Goal: Purchase product/service

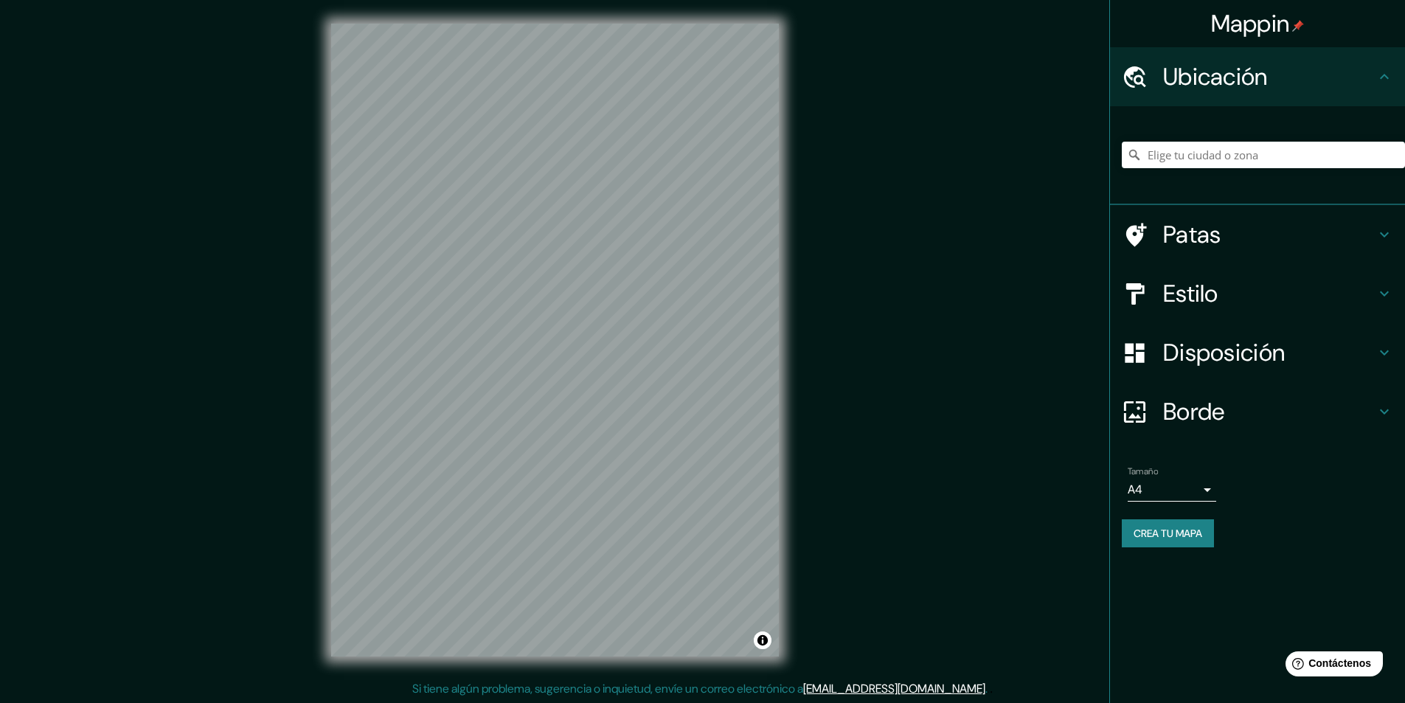
click at [1187, 490] on body "Mappin Ubicación Patas Estilo Disposición Borde Elige un borde. Consejo : puede…" at bounding box center [702, 351] width 1405 height 703
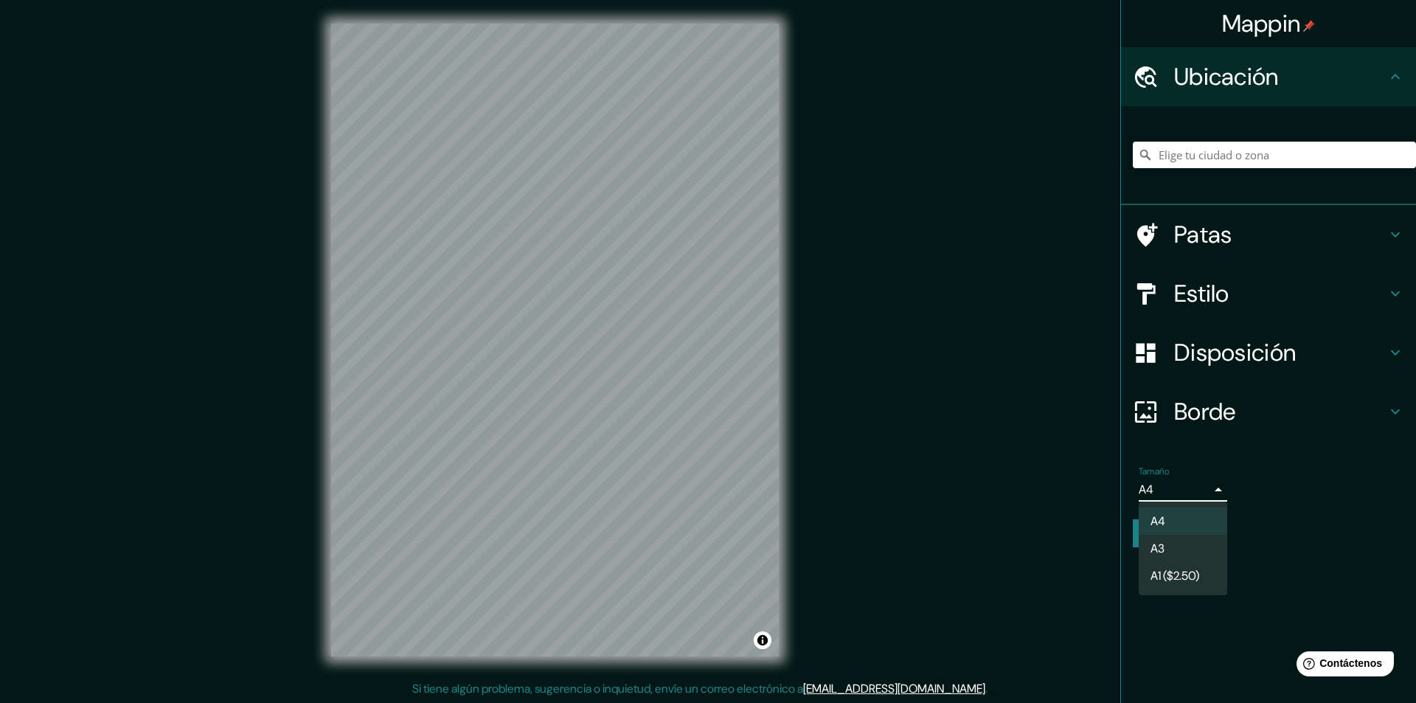
click at [1182, 552] on li "A3" at bounding box center [1183, 548] width 88 height 27
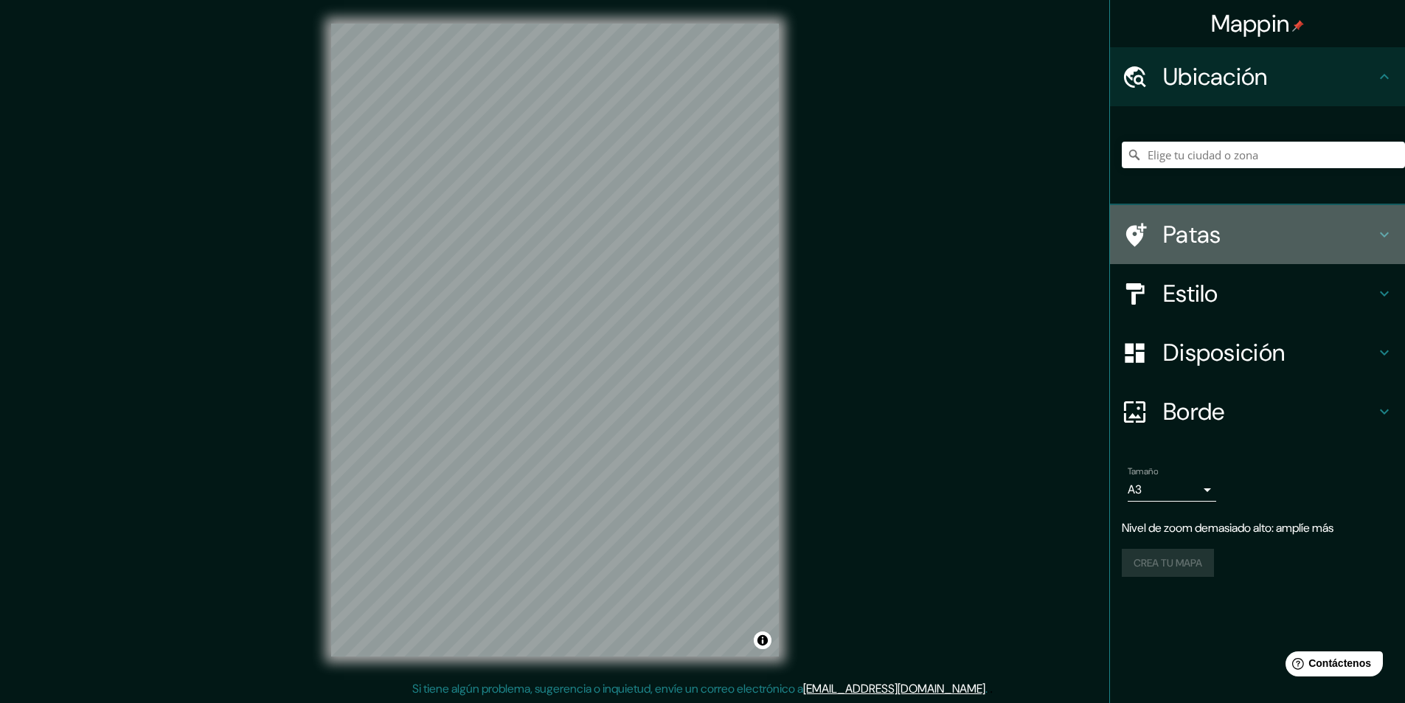
click at [1248, 229] on h4 "Patas" at bounding box center [1269, 234] width 212 height 29
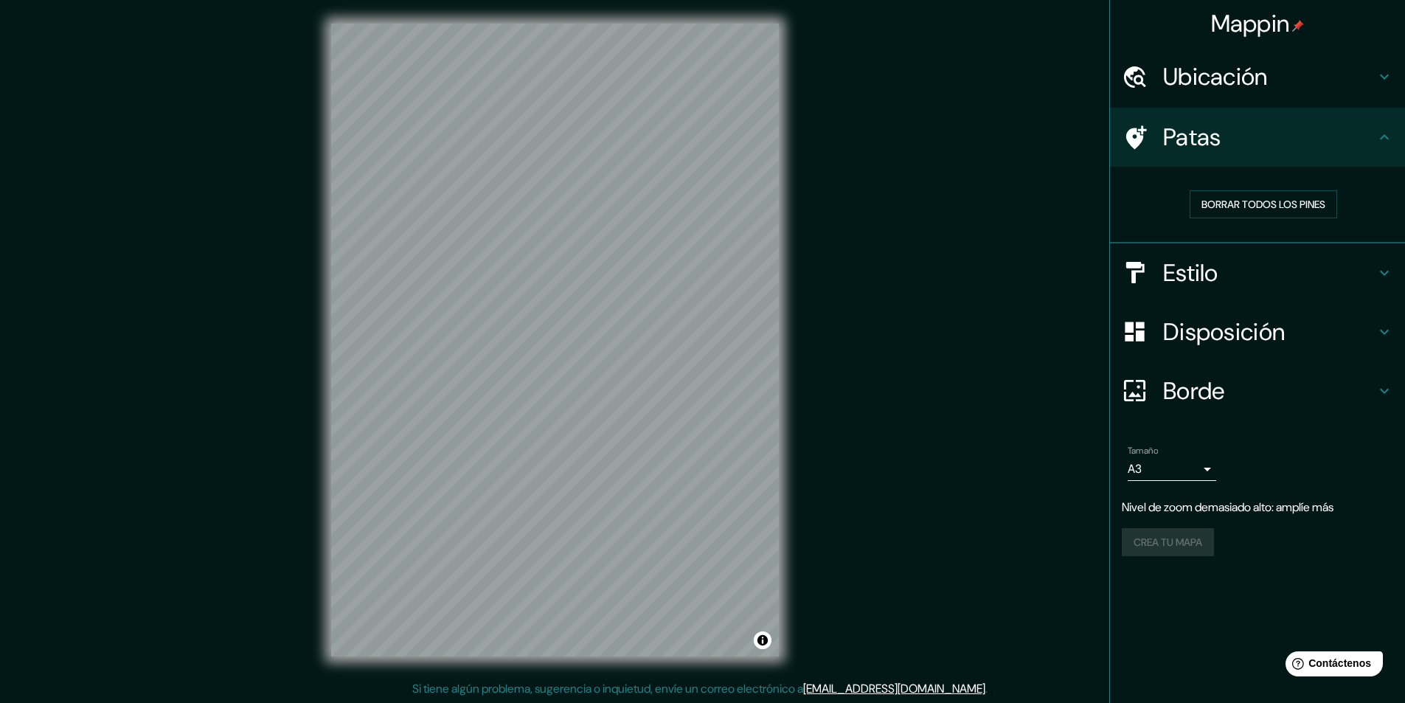
click at [1245, 139] on h4 "Patas" at bounding box center [1269, 136] width 212 height 29
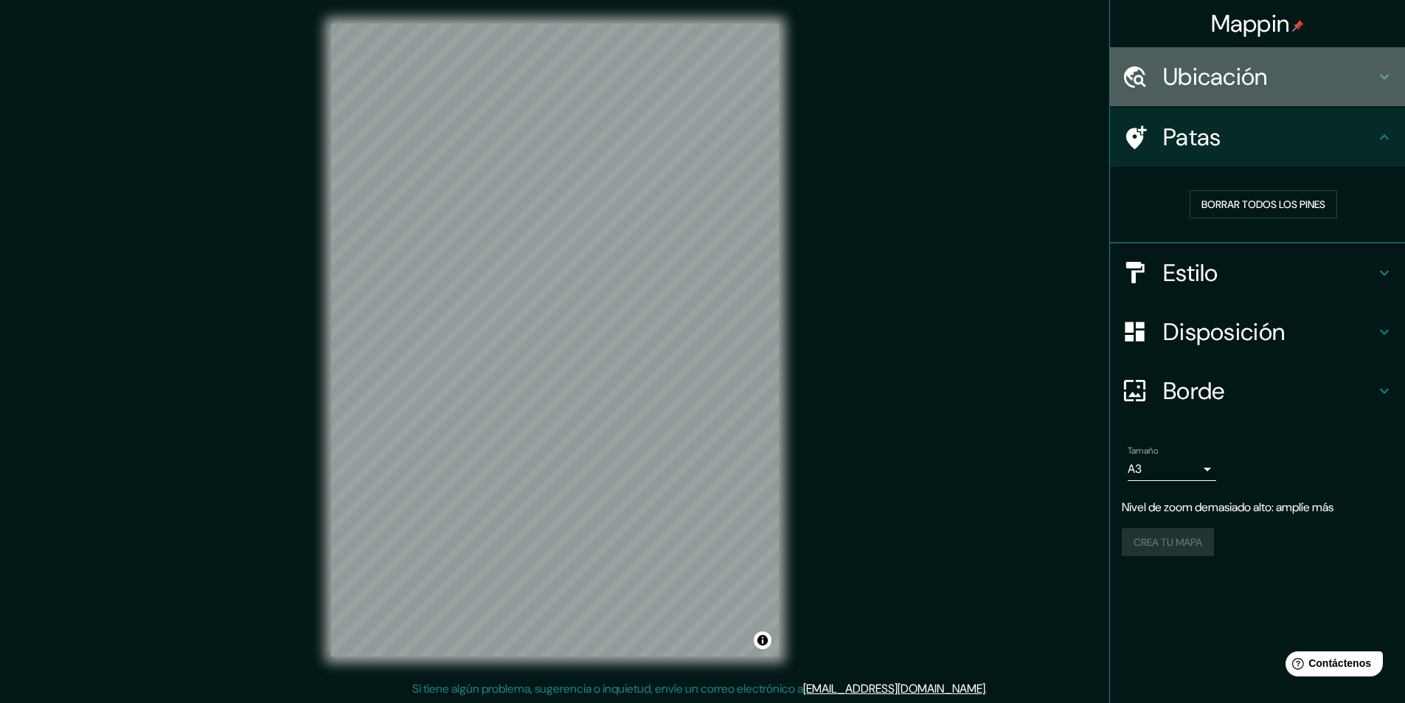
click at [1252, 87] on font "Ubicación" at bounding box center [1215, 76] width 105 height 31
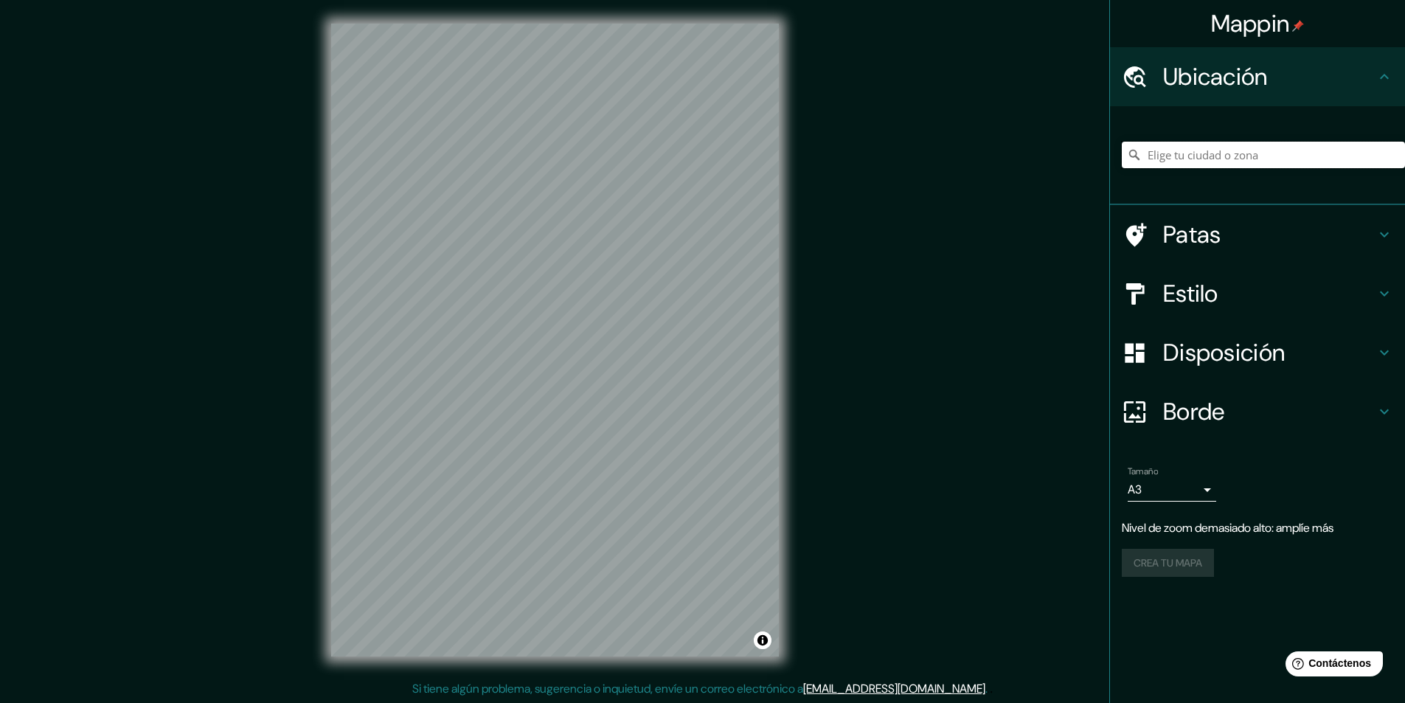
click at [1203, 155] on input "Elige tu ciudad o zona" at bounding box center [1263, 155] width 283 height 27
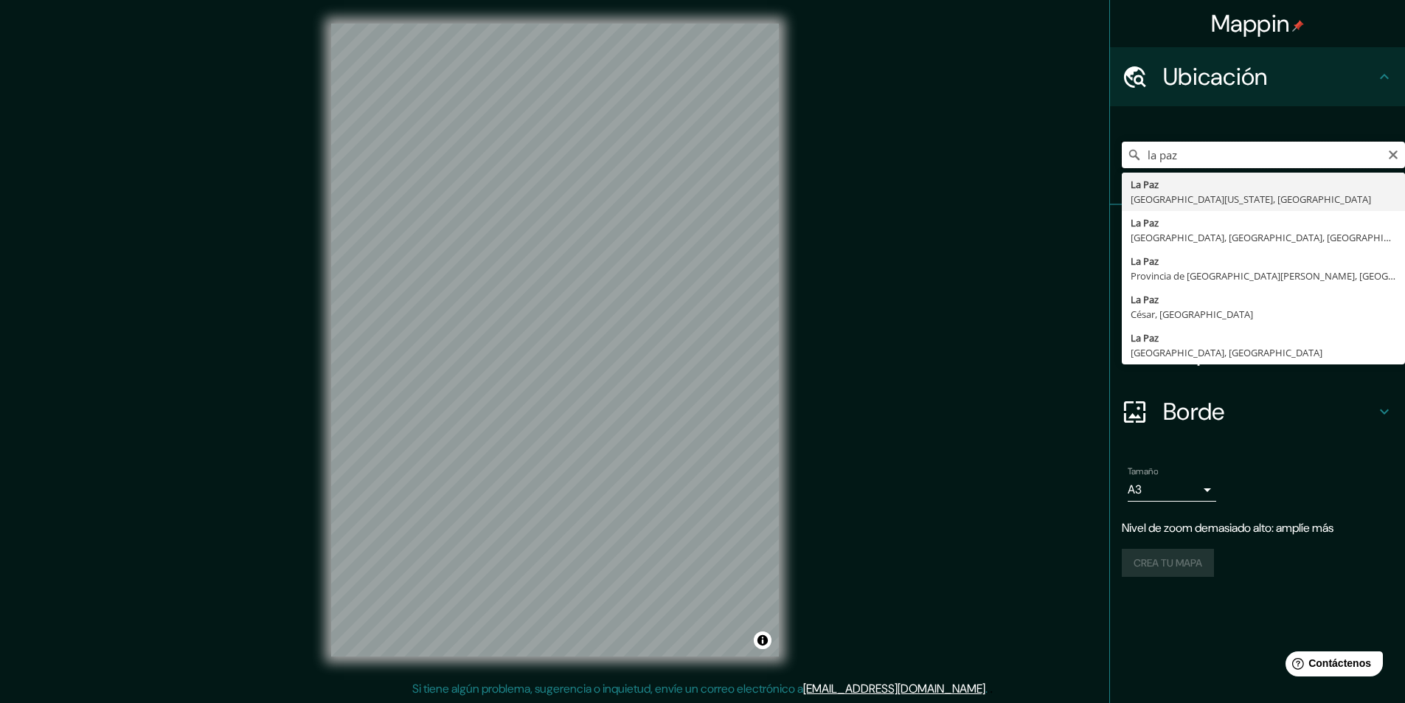
click at [1184, 146] on input "la paz" at bounding box center [1263, 155] width 283 height 27
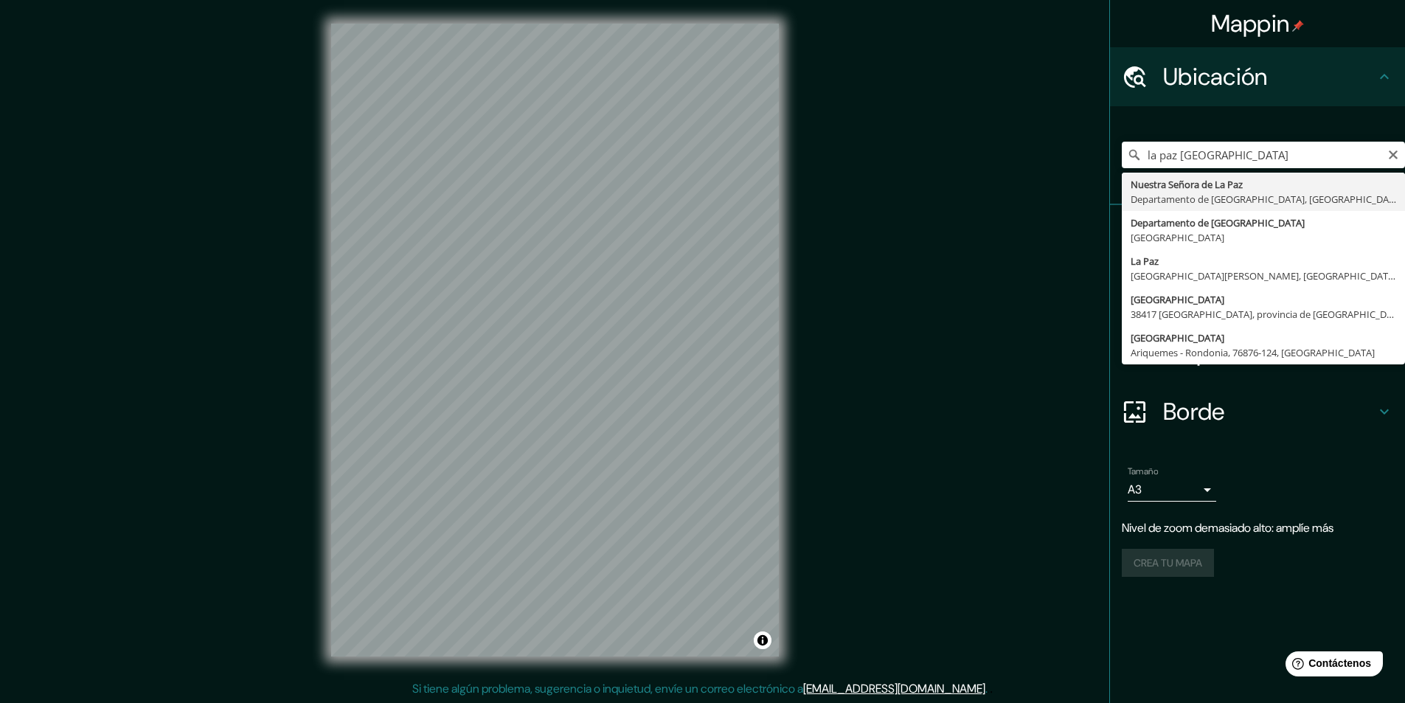
type input "[GEOGRAPHIC_DATA], [GEOGRAPHIC_DATA], [GEOGRAPHIC_DATA]"
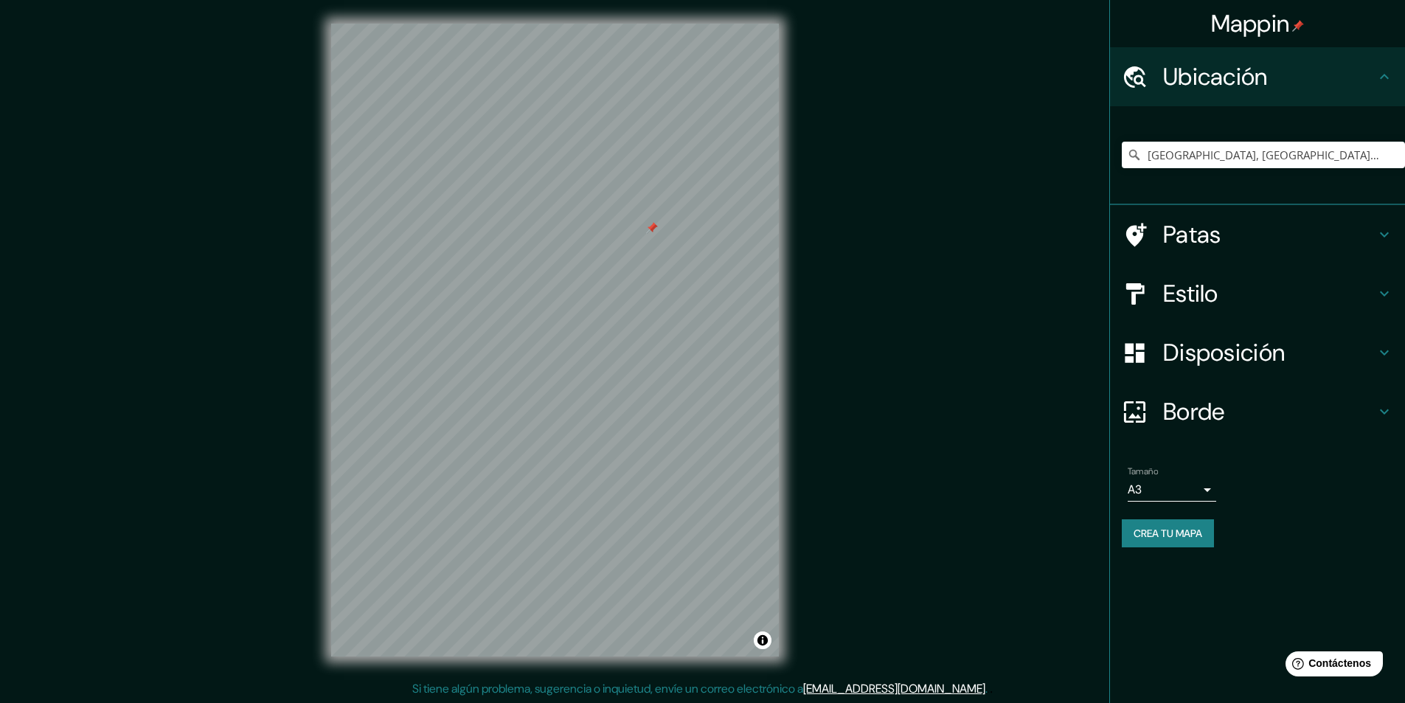
click at [647, 232] on div at bounding box center [652, 228] width 12 height 12
drag, startPoint x: 601, startPoint y: 282, endPoint x: 595, endPoint y: 384, distance: 101.9
click at [595, 384] on div at bounding box center [594, 379] width 12 height 12
click at [583, 383] on div at bounding box center [584, 384] width 12 height 12
click at [590, 383] on div at bounding box center [594, 380] width 12 height 12
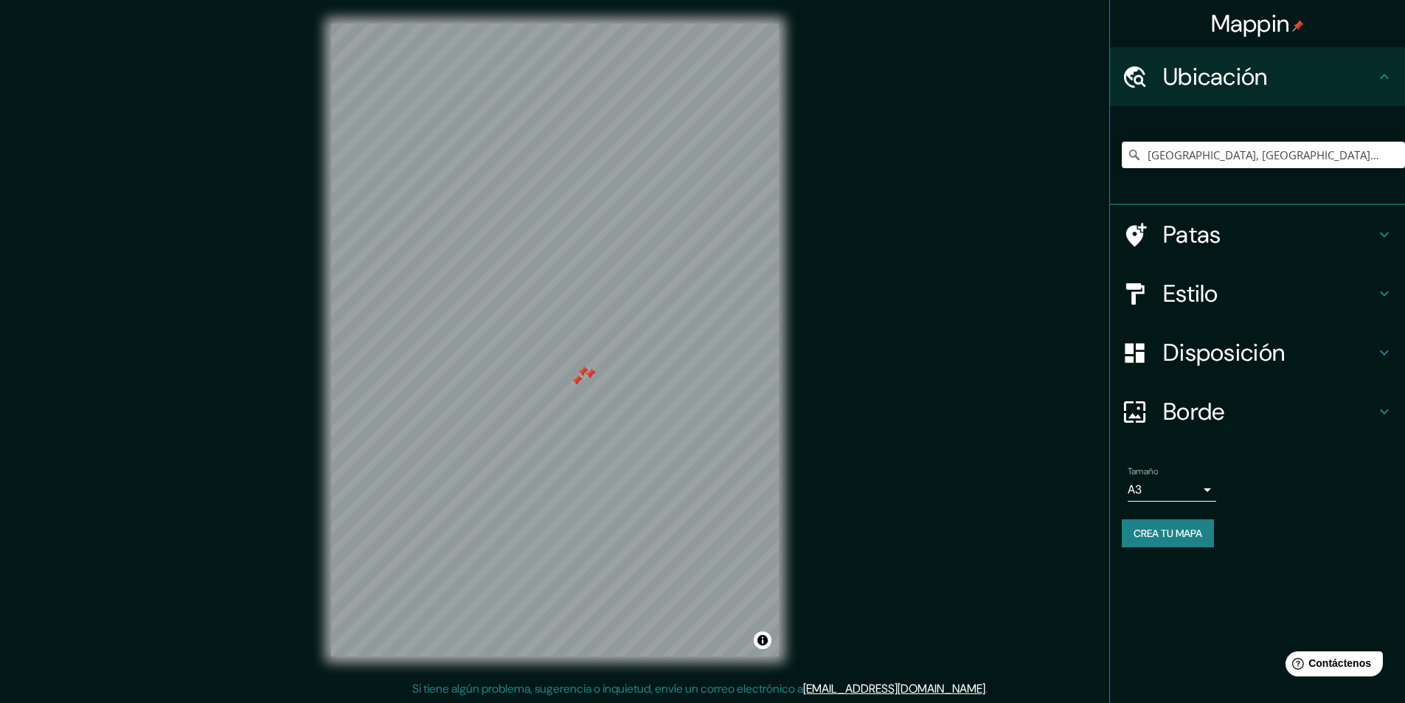
click at [574, 380] on div at bounding box center [577, 381] width 12 height 12
click at [581, 371] on div at bounding box center [583, 372] width 12 height 12
click at [591, 373] on div at bounding box center [590, 374] width 12 height 12
click at [1192, 521] on button "Crea tu mapa" at bounding box center [1168, 533] width 92 height 28
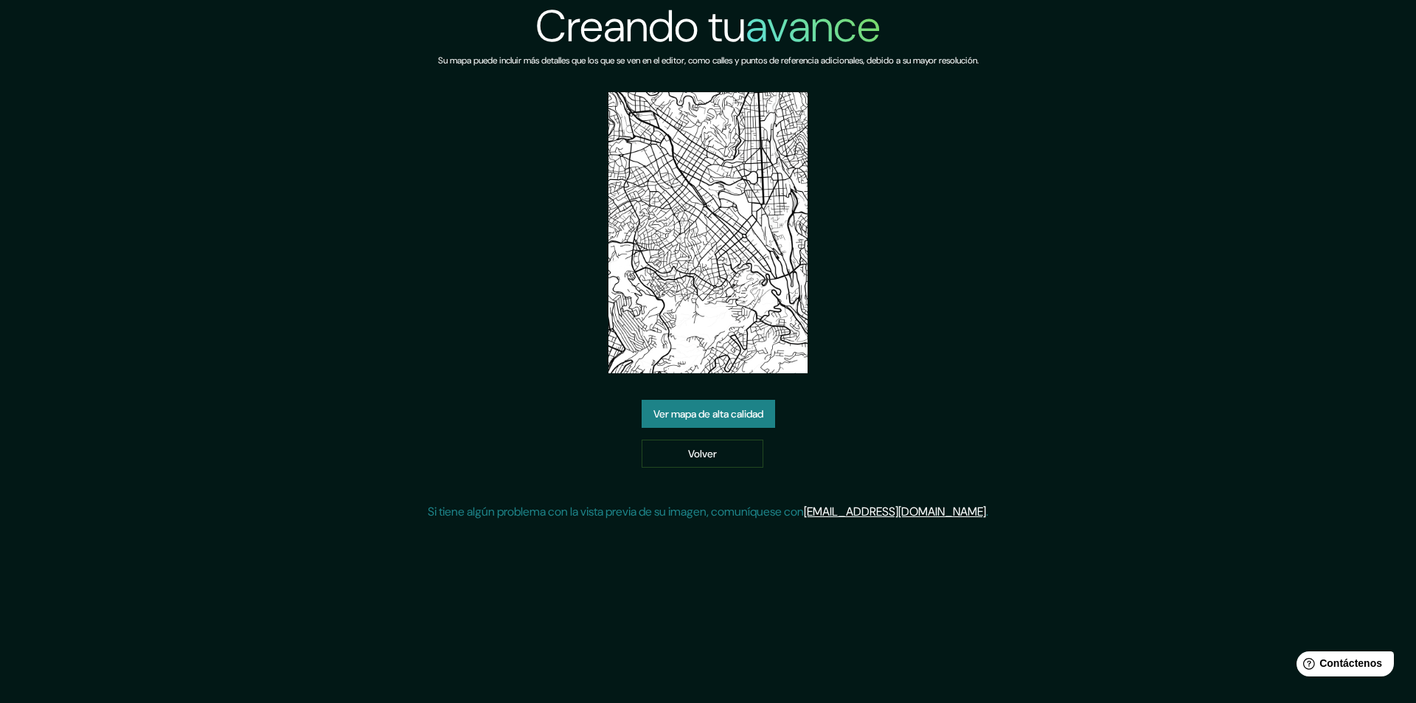
drag, startPoint x: 1020, startPoint y: 279, endPoint x: 888, endPoint y: 398, distance: 177.5
click at [888, 398] on div "Creando tu avance Su mapa puede incluir más detalles que los que se ven en el e…" at bounding box center [708, 266] width 560 height 532
click at [709, 417] on font "Ver mapa de alta calidad" at bounding box center [708, 413] width 110 height 13
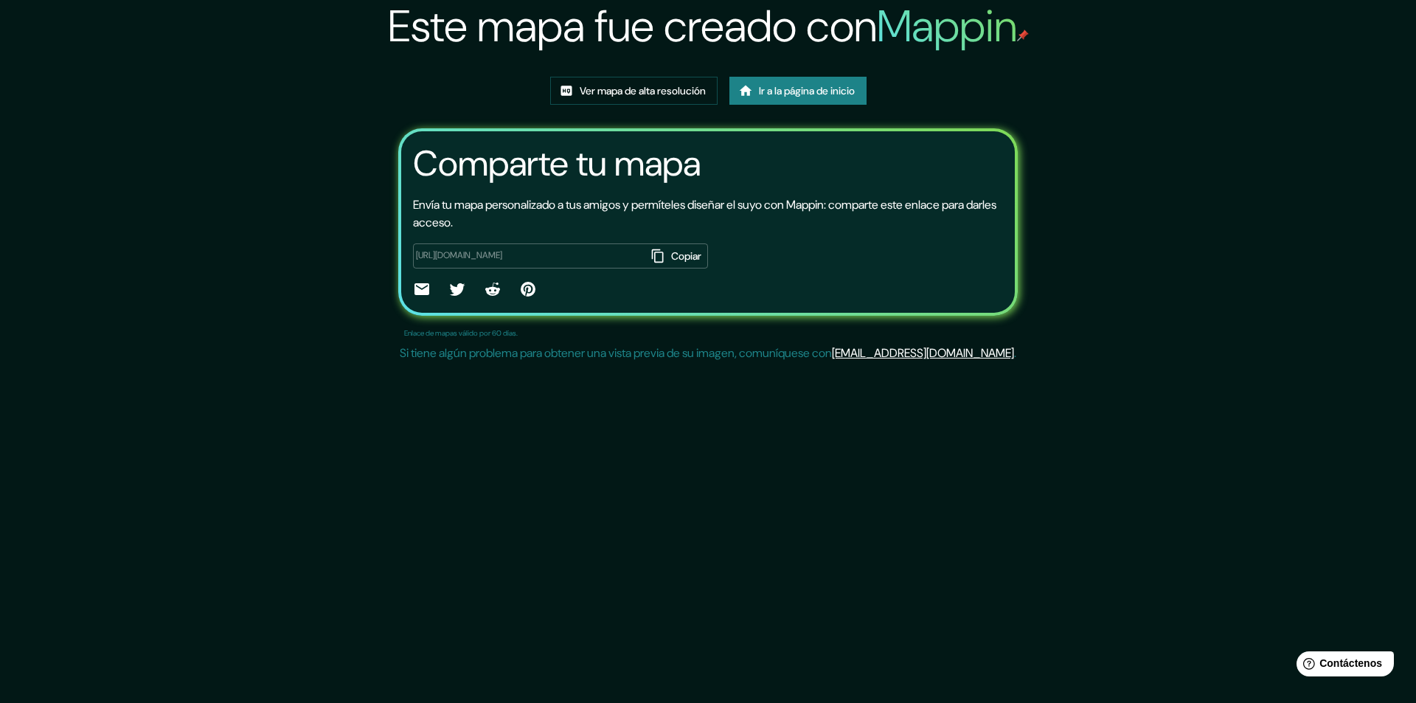
click at [841, 389] on div "Este mapa fue creado con Mappin Ver mapa de alta resolución Ir a la página de i…" at bounding box center [708, 351] width 1416 height 703
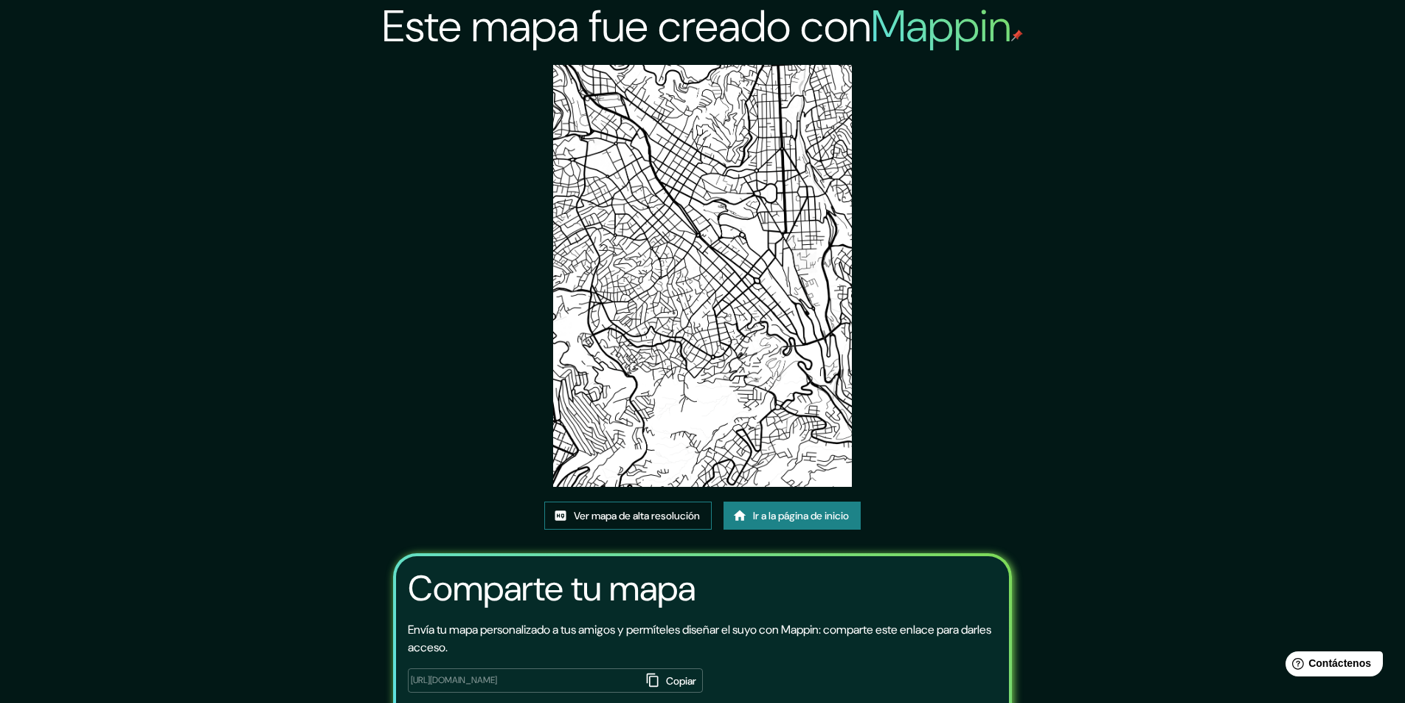
click at [667, 522] on font "Ver mapa de alta resolución" at bounding box center [637, 515] width 126 height 13
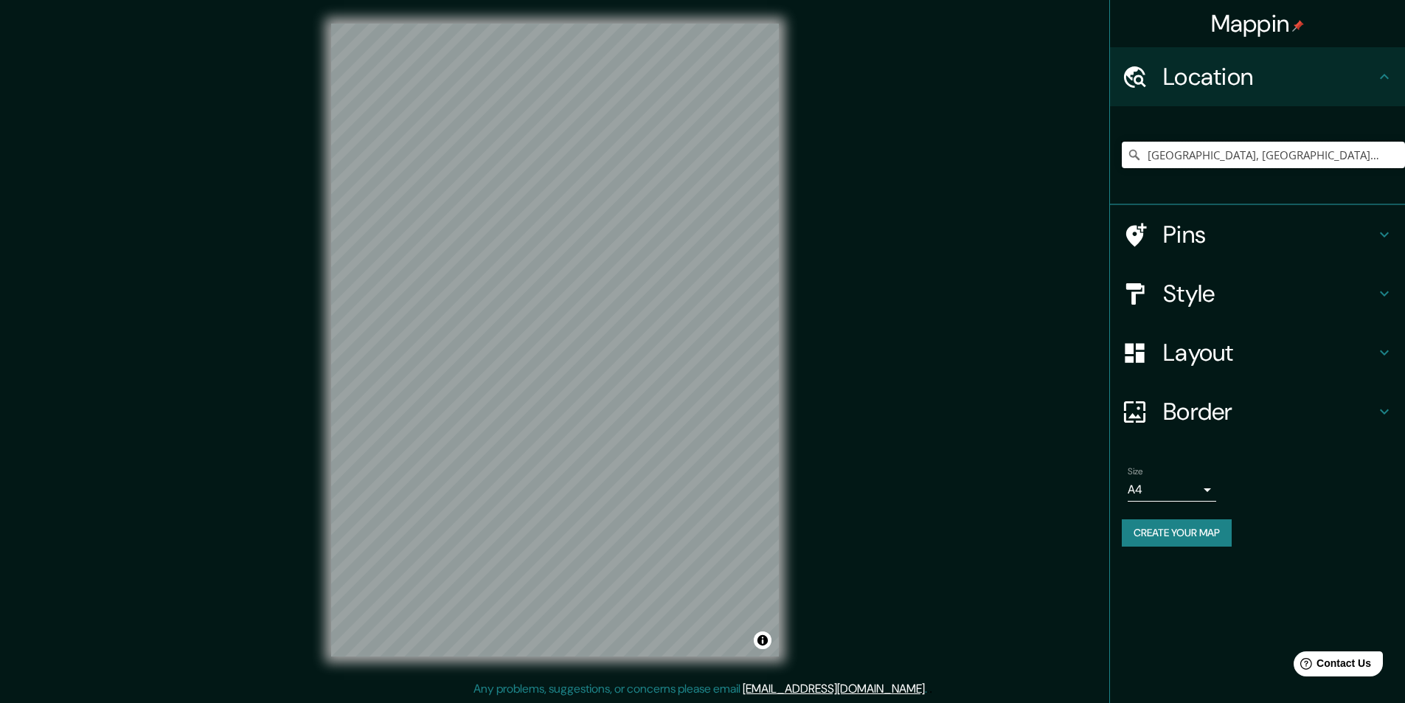
click at [1184, 151] on input "[GEOGRAPHIC_DATA], [GEOGRAPHIC_DATA], [GEOGRAPHIC_DATA]" at bounding box center [1263, 155] width 283 height 27
click at [1384, 156] on input "[GEOGRAPHIC_DATA], [GEOGRAPHIC_DATA], [GEOGRAPHIC_DATA]" at bounding box center [1263, 155] width 283 height 27
drag, startPoint x: 1377, startPoint y: 156, endPoint x: 1386, endPoint y: 159, distance: 8.6
click at [1386, 159] on input "[GEOGRAPHIC_DATA], [GEOGRAPHIC_DATA], [GEOGRAPHIC_DATA]" at bounding box center [1263, 155] width 283 height 27
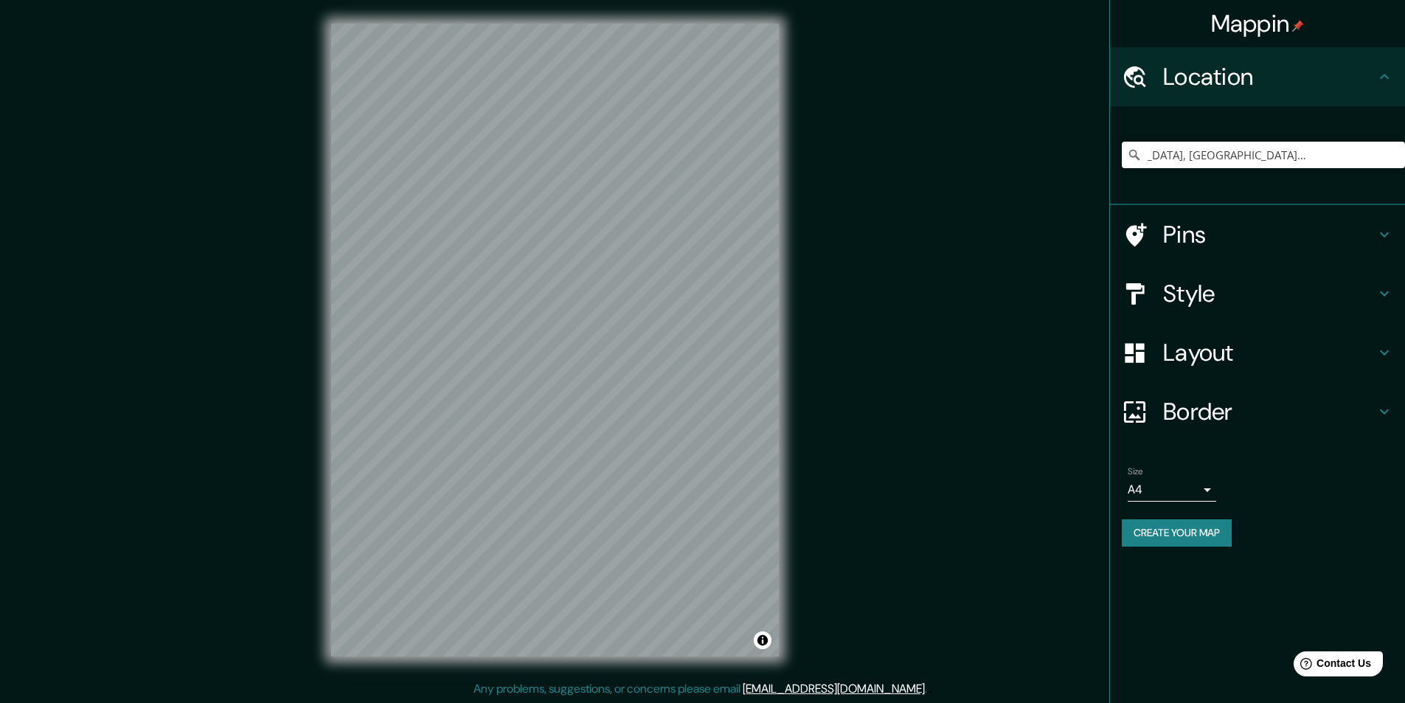
click at [1386, 159] on input "[GEOGRAPHIC_DATA], [GEOGRAPHIC_DATA], [GEOGRAPHIC_DATA]" at bounding box center [1263, 155] width 283 height 27
click at [1240, 158] on input "[GEOGRAPHIC_DATA], [GEOGRAPHIC_DATA], [GEOGRAPHIC_DATA]" at bounding box center [1263, 155] width 283 height 27
drag, startPoint x: 1217, startPoint y: 151, endPoint x: 1407, endPoint y: 154, distance: 189.5
click at [1404, 154] on html "Mappin Location [GEOGRAPHIC_DATA], [GEOGRAPHIC_DATA], [GEOGRAPHIC_DATA] Pins St…" at bounding box center [702, 351] width 1405 height 703
drag, startPoint x: 1147, startPoint y: 153, endPoint x: 1415, endPoint y: 152, distance: 268.4
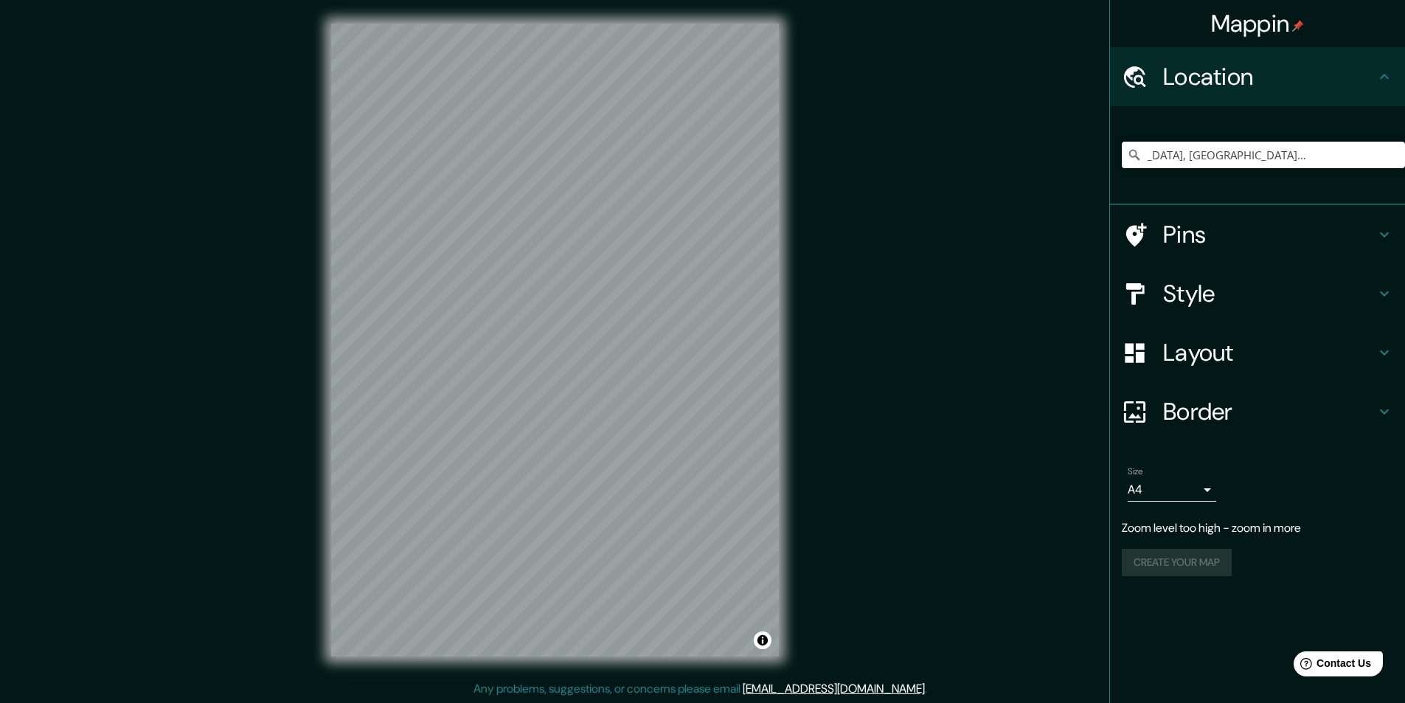
click at [1404, 152] on html "Mappin Location [GEOGRAPHIC_DATA], [GEOGRAPHIC_DATA], [GEOGRAPHIC_DATA] Pins St…" at bounding box center [702, 351] width 1405 height 703
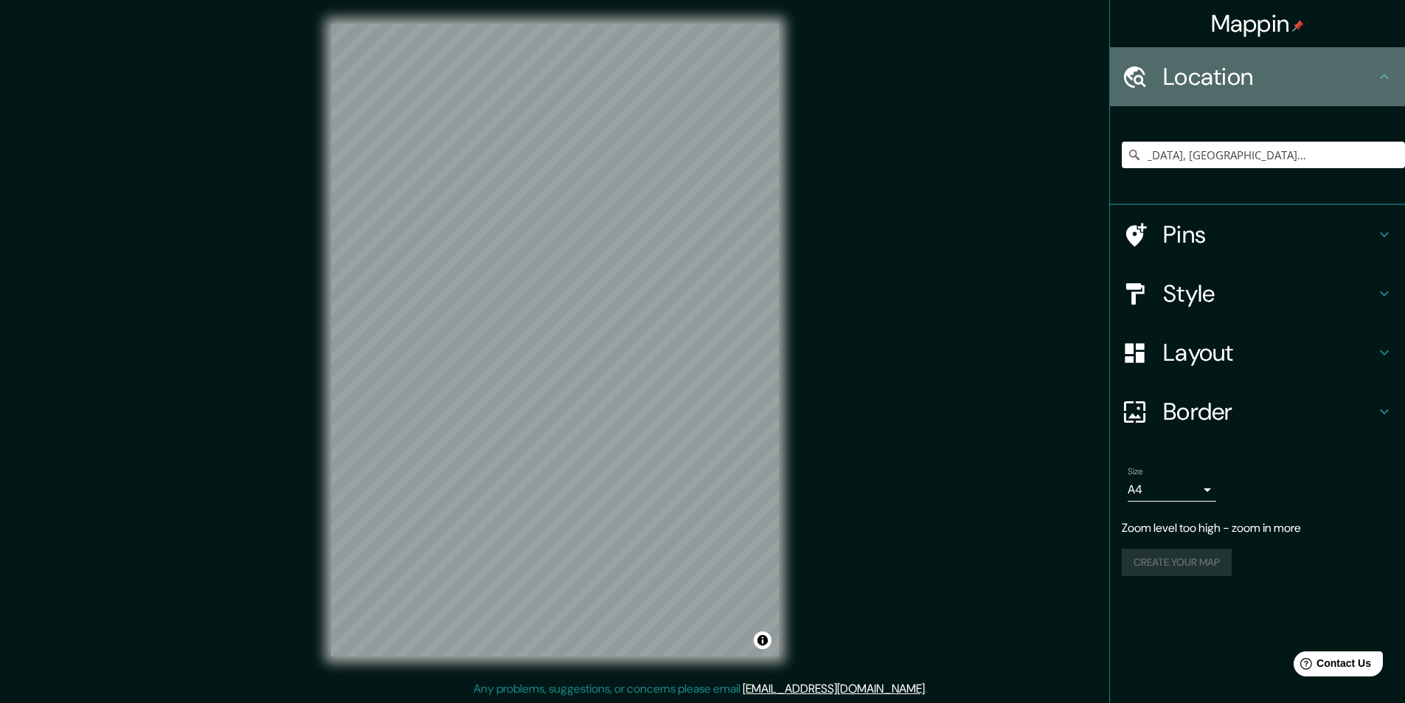
click at [1347, 81] on h4 "Location" at bounding box center [1269, 76] width 212 height 29
click at [1344, 81] on h4 "Location" at bounding box center [1269, 76] width 212 height 29
click at [1265, 90] on h4 "Location" at bounding box center [1269, 76] width 212 height 29
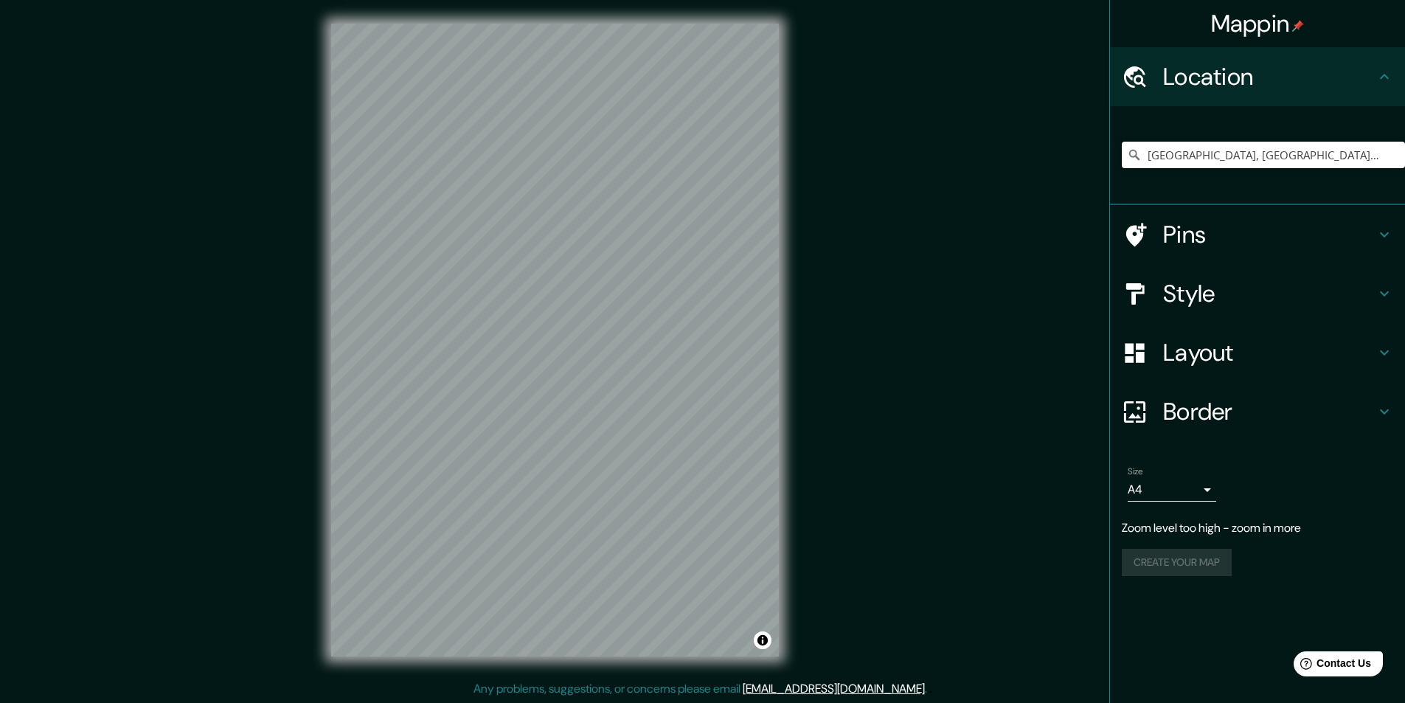
click at [1369, 154] on input "[GEOGRAPHIC_DATA], [GEOGRAPHIC_DATA], [GEOGRAPHIC_DATA]" at bounding box center [1263, 155] width 283 height 27
click at [1199, 356] on h4 "Layout" at bounding box center [1269, 352] width 212 height 29
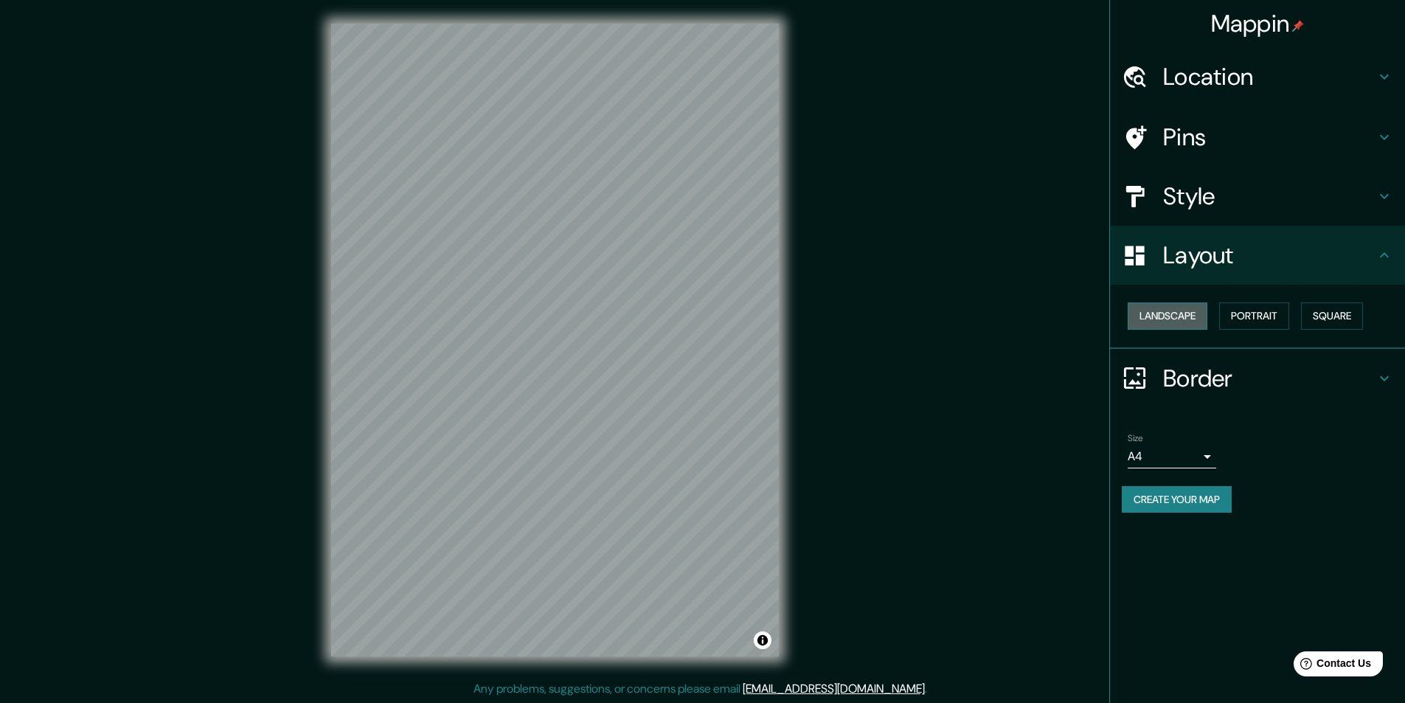
click at [1186, 321] on button "Landscape" at bounding box center [1167, 315] width 80 height 27
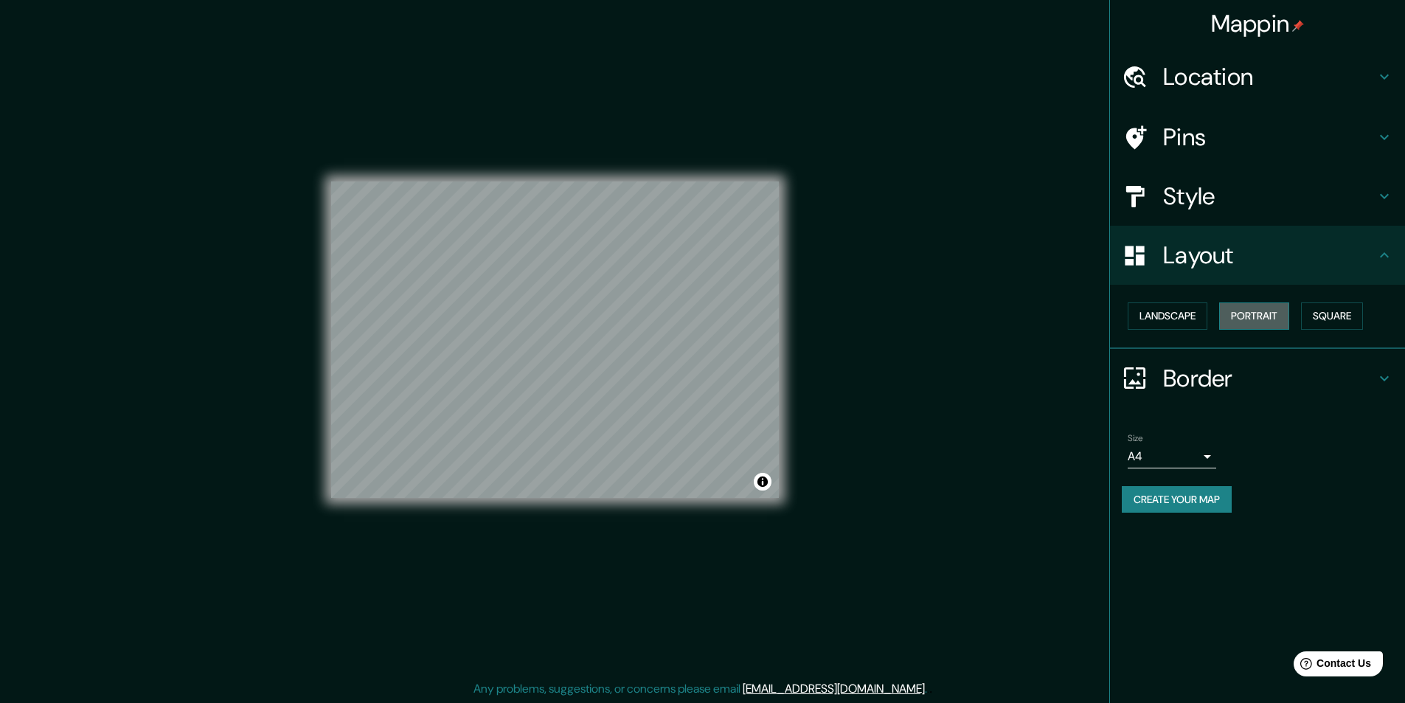
click at [1238, 314] on button "Portrait" at bounding box center [1254, 315] width 70 height 27
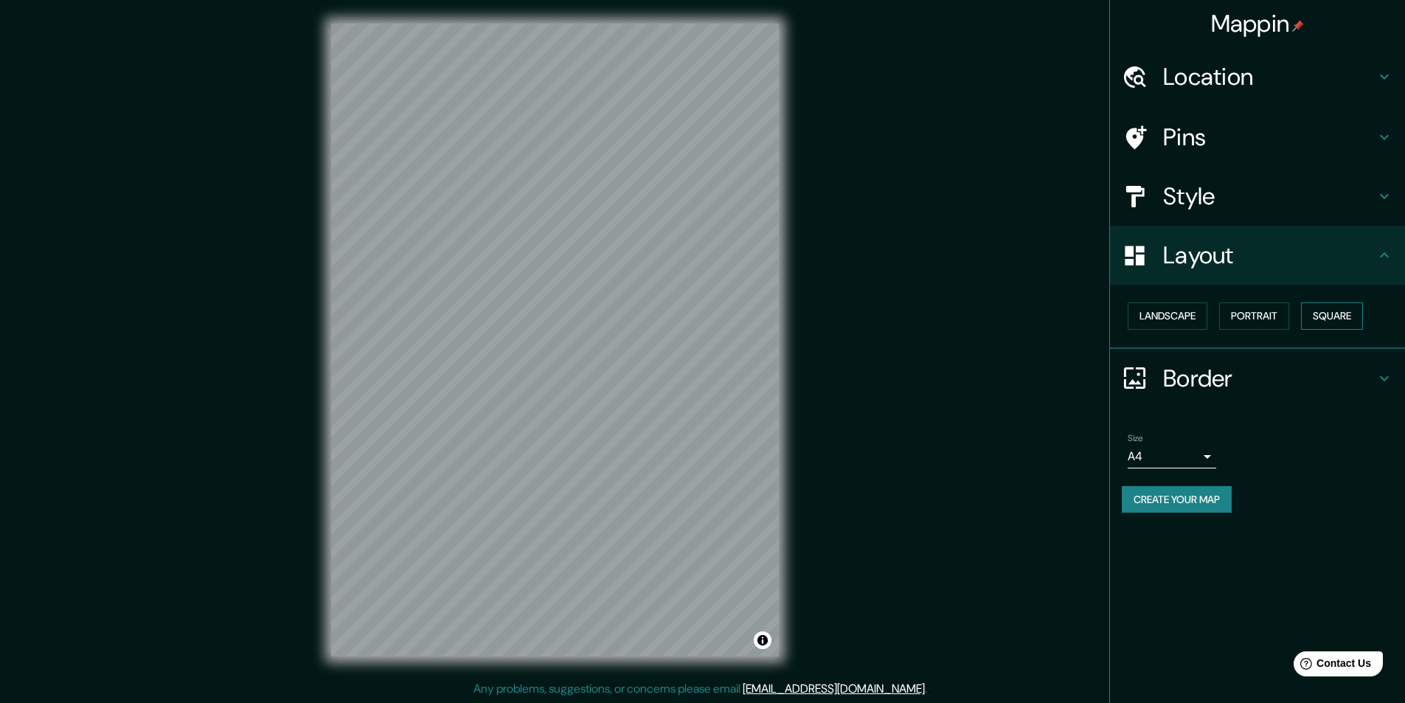
click at [1322, 313] on button "Square" at bounding box center [1332, 315] width 62 height 27
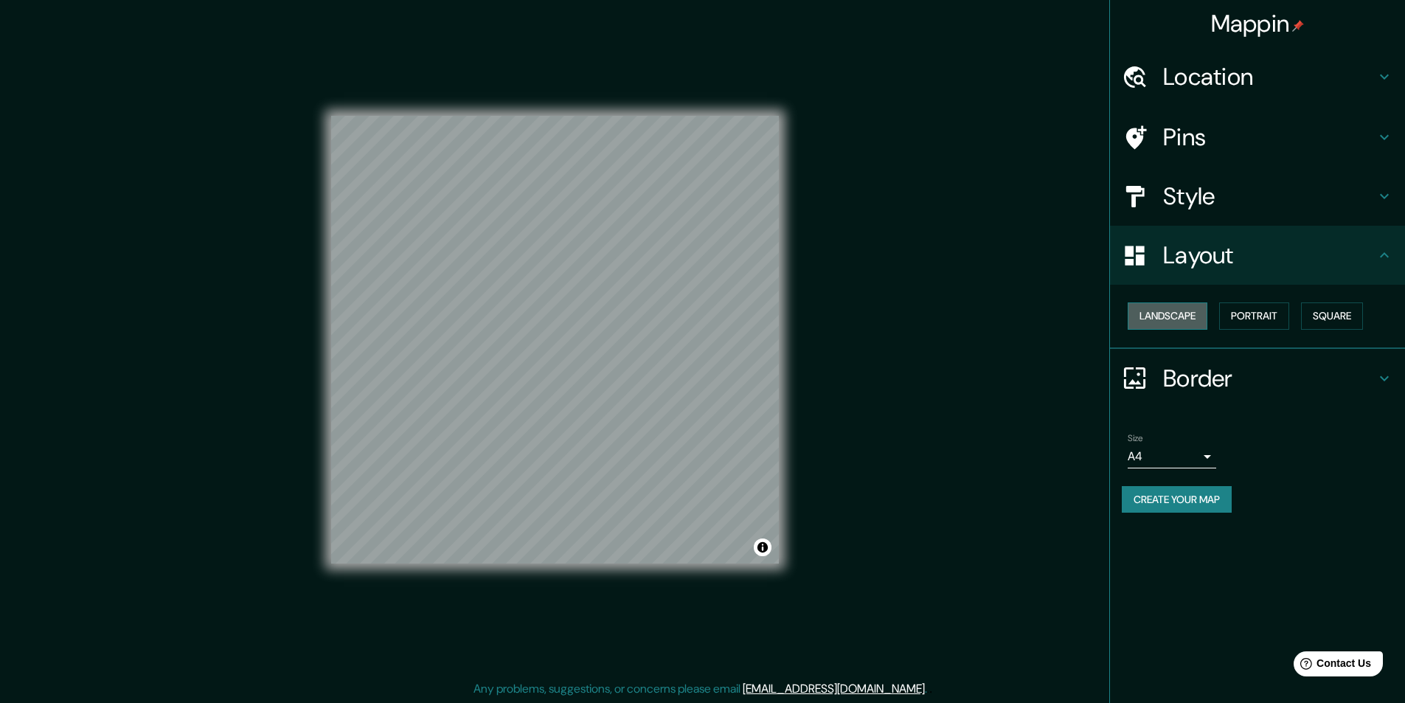
click at [1161, 322] on button "Landscape" at bounding box center [1167, 315] width 80 height 27
